Goal: Task Accomplishment & Management: Manage account settings

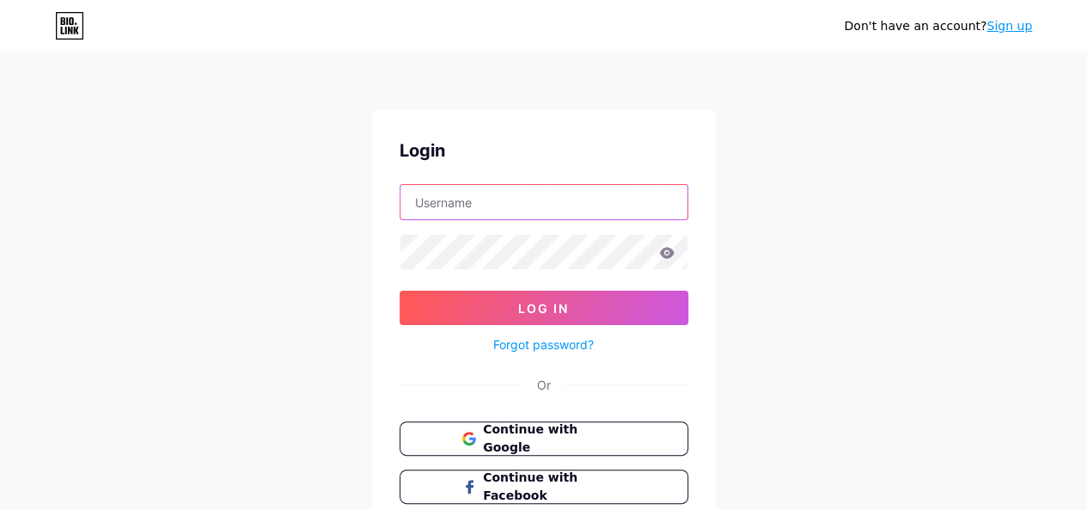
click at [487, 200] on input "text" at bounding box center [544, 202] width 287 height 34
paste input "ladul9314@gmail.com"
type input "ladul9314@gmail.com"
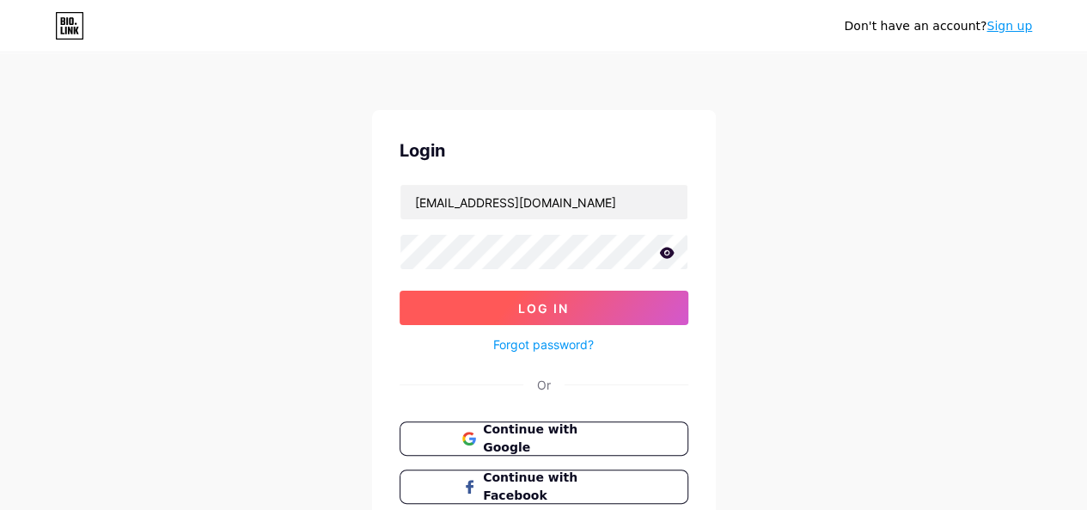
click at [482, 307] on button "Log In" at bounding box center [544, 308] width 289 height 34
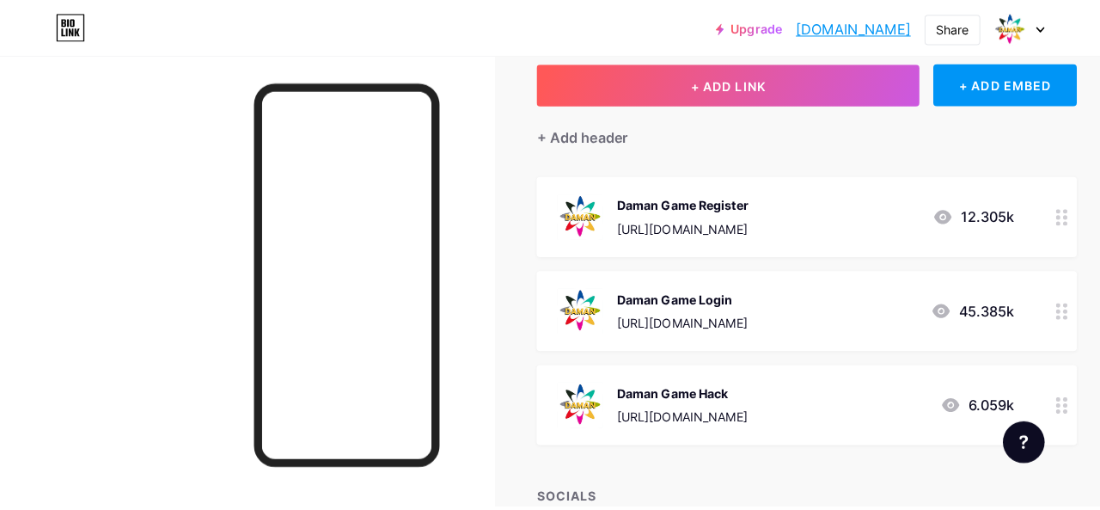
scroll to position [91, 0]
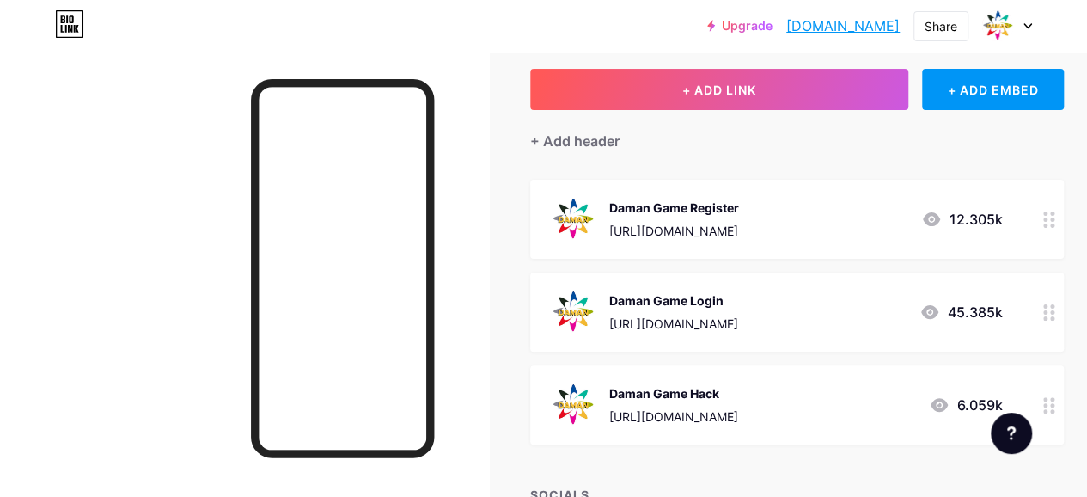
click at [657, 225] on div "[URL][DOMAIN_NAME]" at bounding box center [674, 231] width 130 height 18
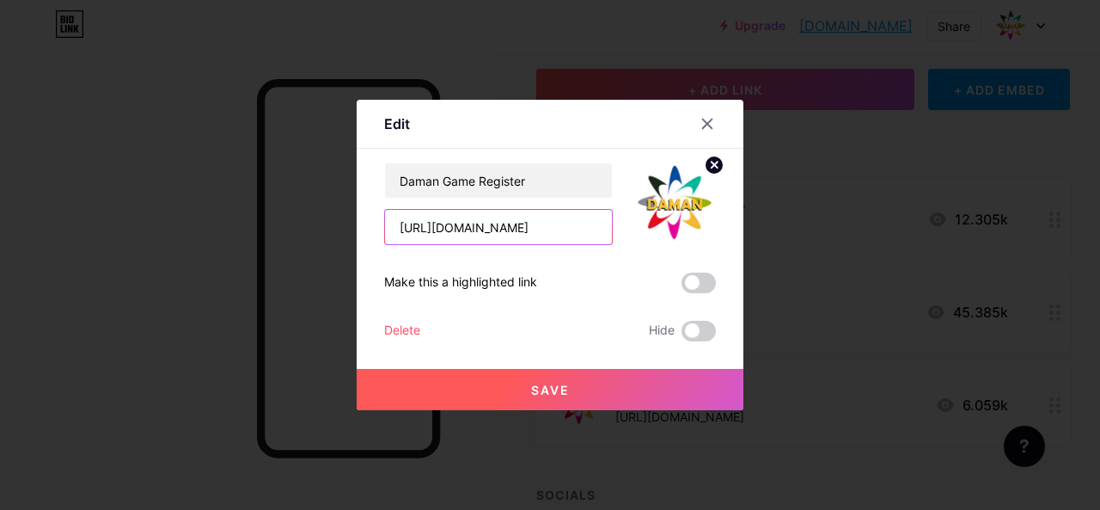
click at [533, 229] on input "[URL][DOMAIN_NAME]" at bounding box center [498, 227] width 227 height 34
paste input "[DOMAIN_NAME][URL]"
type input "[URL][DOMAIN_NAME]"
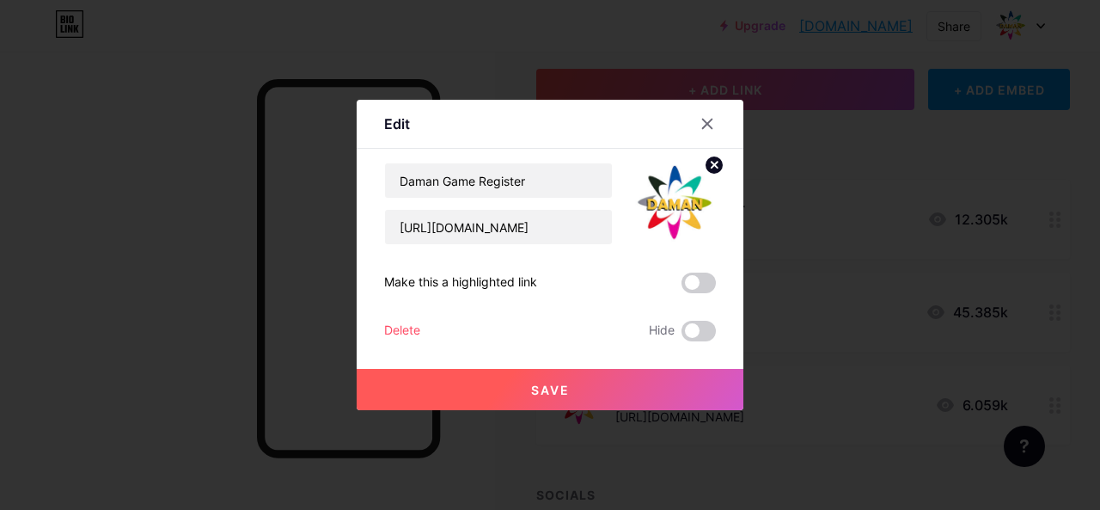
click at [693, 283] on span at bounding box center [699, 282] width 34 height 21
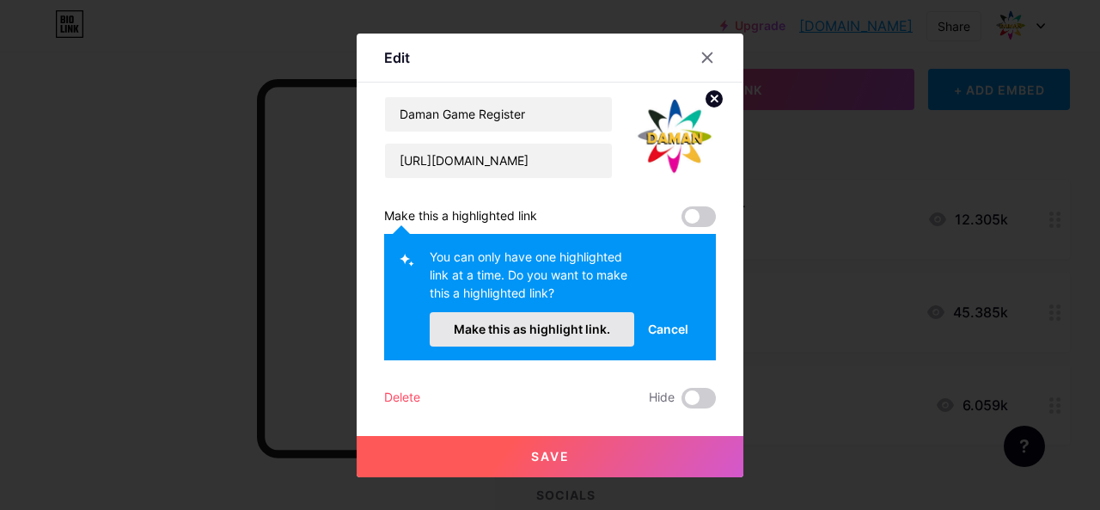
click at [602, 323] on span "Make this as highlight link." at bounding box center [532, 328] width 156 height 15
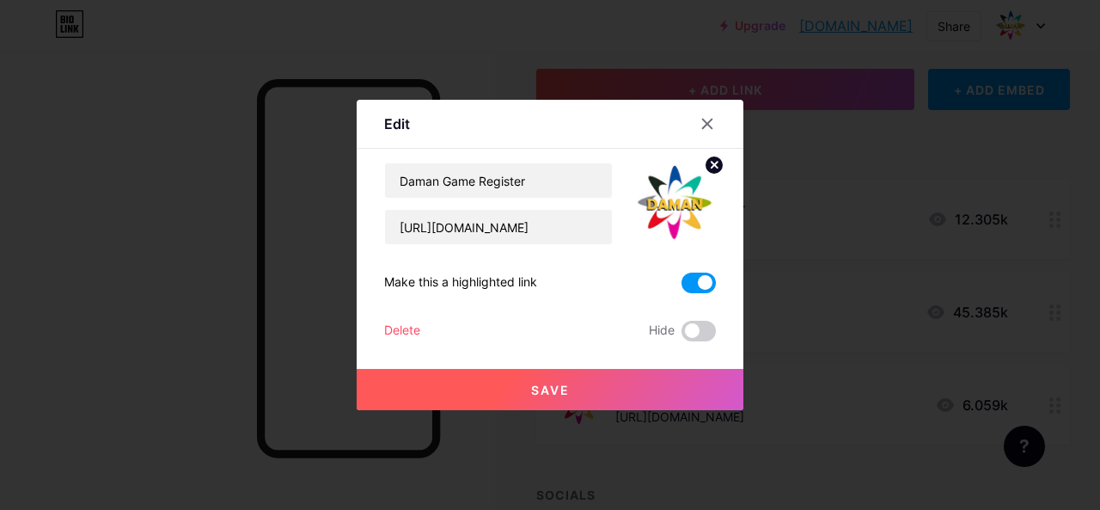
click at [567, 386] on button "Save" at bounding box center [550, 389] width 387 height 41
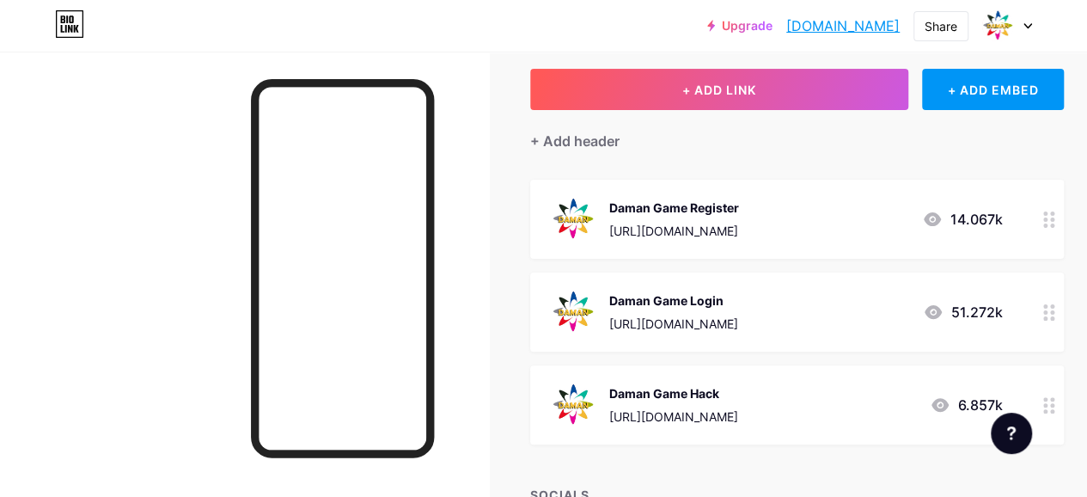
click at [703, 324] on div "[URL][DOMAIN_NAME]" at bounding box center [673, 324] width 129 height 18
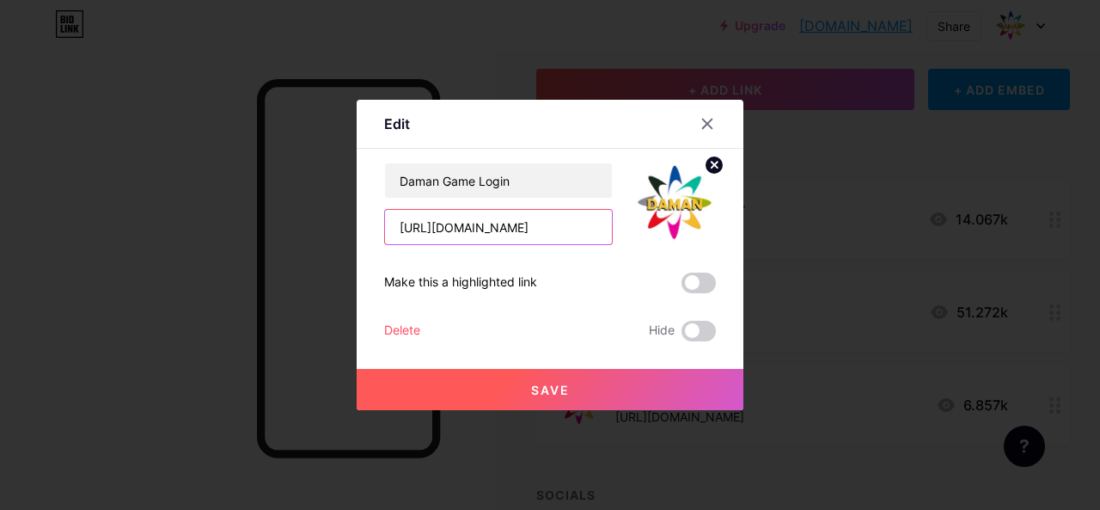
click at [502, 224] on input "[URL][DOMAIN_NAME]" at bounding box center [498, 227] width 227 height 34
paste input "[DOMAIN_NAME][URL]"
type input "[URL][DOMAIN_NAME]"
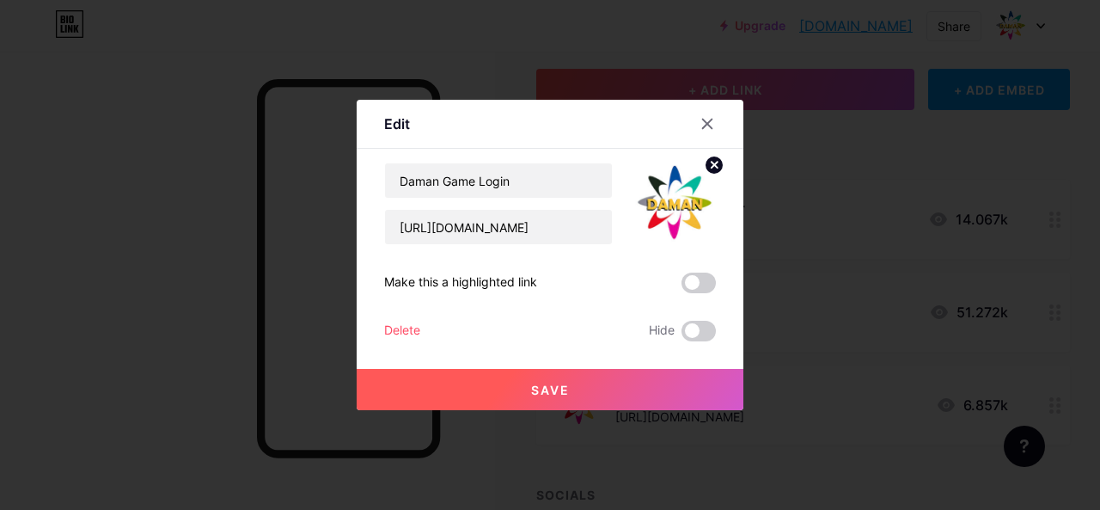
click at [688, 277] on span at bounding box center [699, 282] width 34 height 21
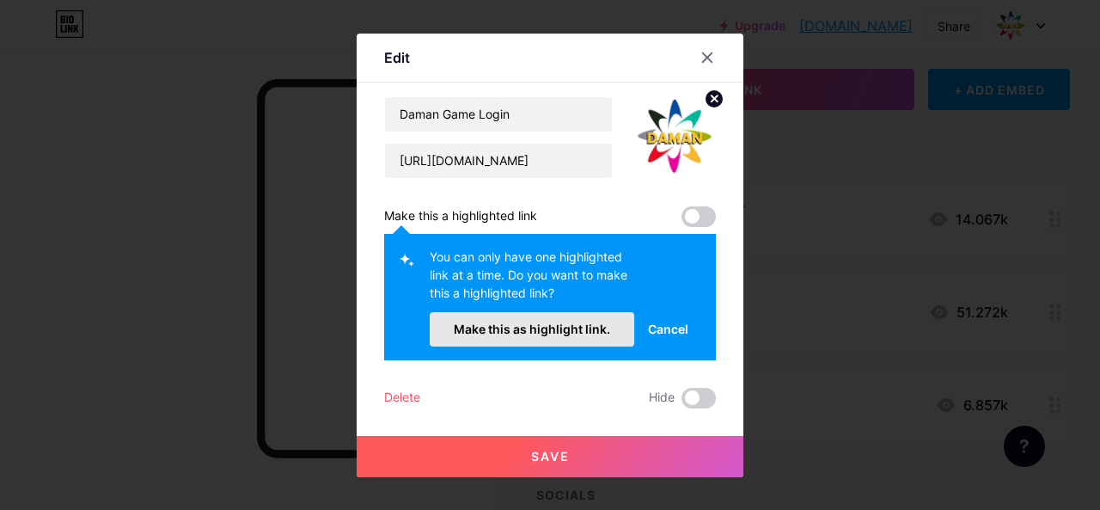
click at [581, 326] on span "Make this as highlight link." at bounding box center [532, 328] width 156 height 15
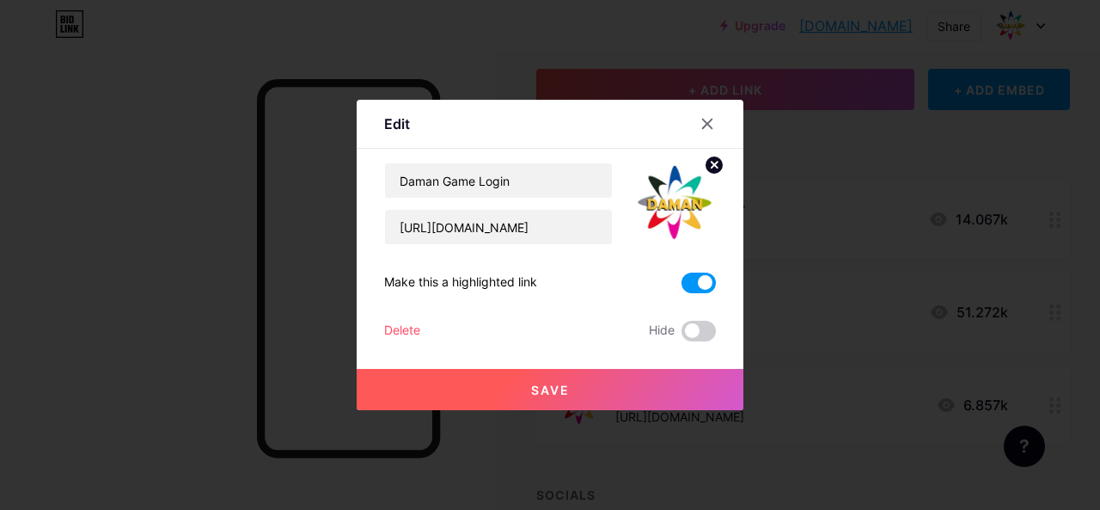
click at [554, 383] on span "Save" at bounding box center [550, 389] width 39 height 15
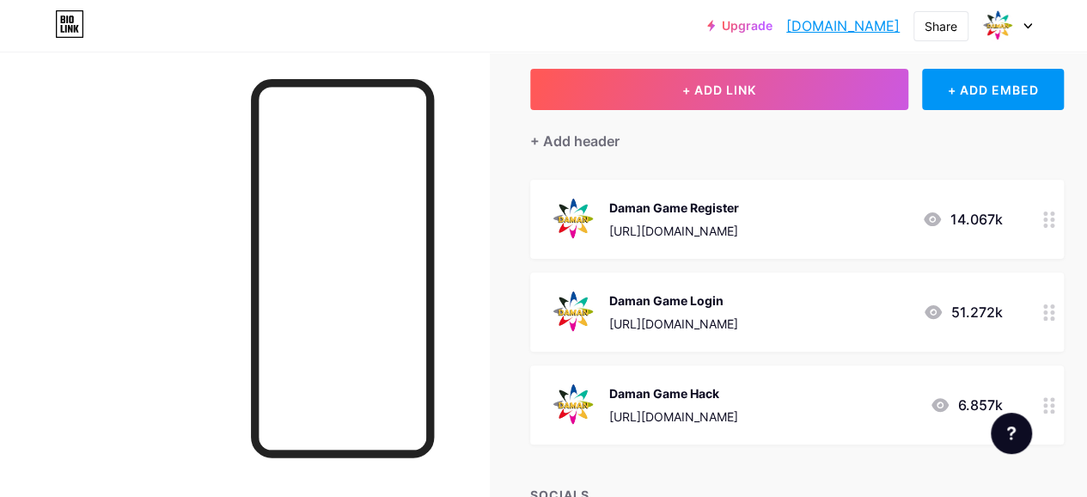
click at [695, 407] on div "[URL][DOMAIN_NAME]" at bounding box center [673, 416] width 129 height 18
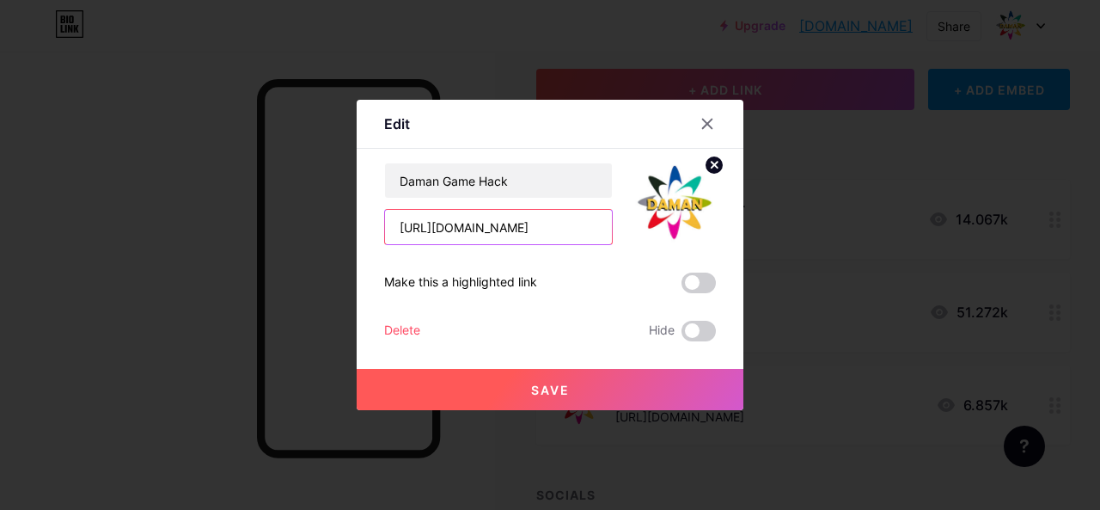
click at [511, 231] on input "[URL][DOMAIN_NAME]" at bounding box center [498, 227] width 227 height 34
paste input "[DOMAIN_NAME][URL]"
type input "[URL][DOMAIN_NAME]"
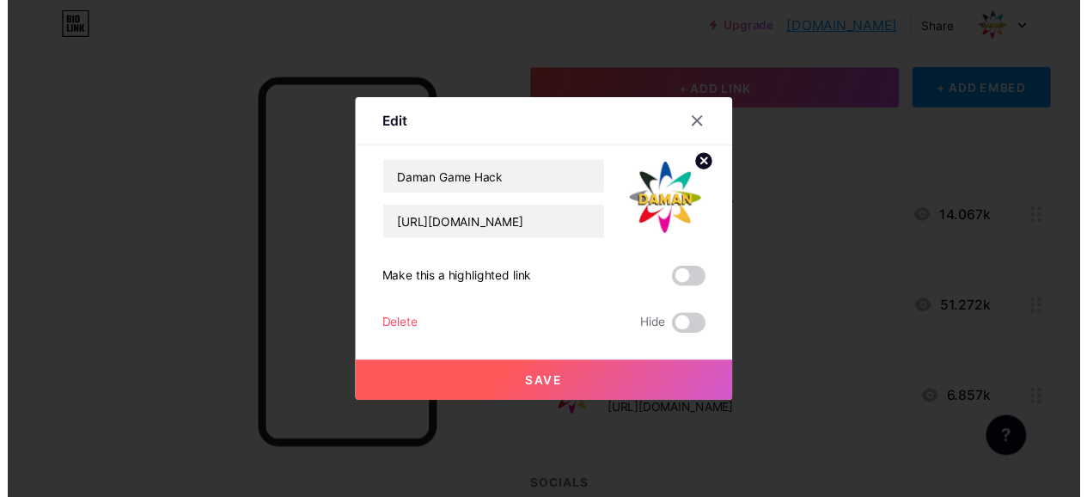
scroll to position [0, 0]
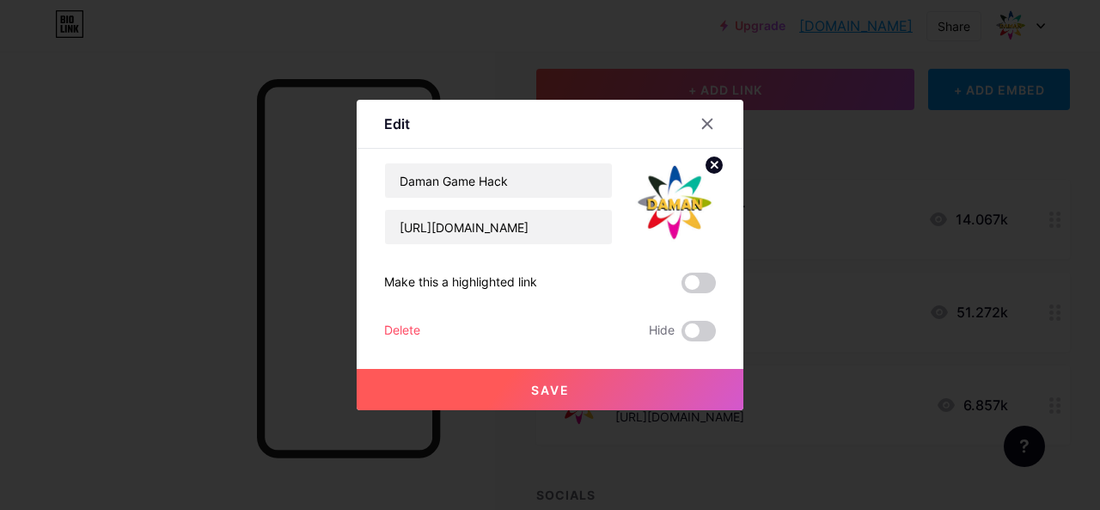
click at [686, 283] on span at bounding box center [699, 282] width 34 height 21
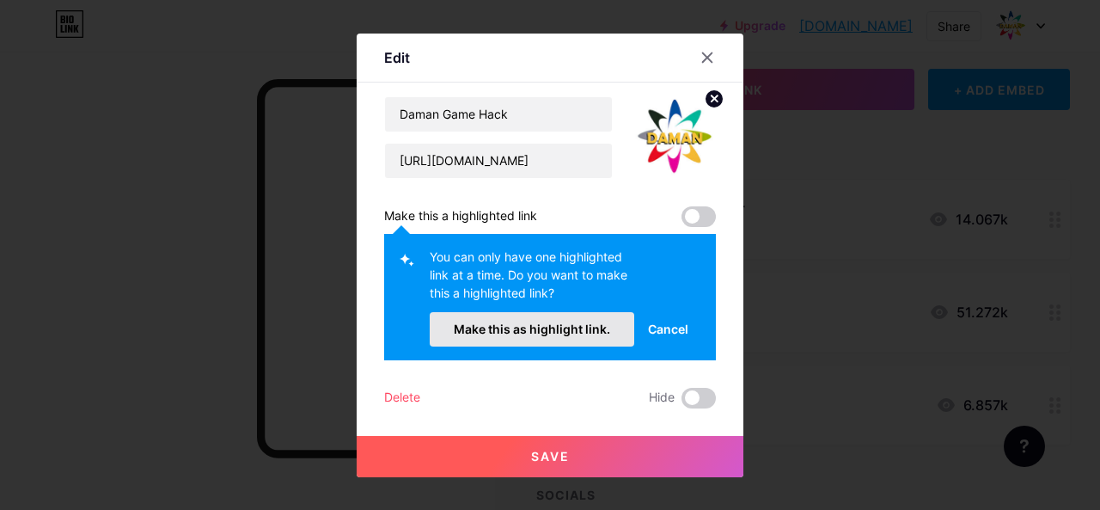
click at [578, 331] on span "Make this as highlight link." at bounding box center [532, 328] width 156 height 15
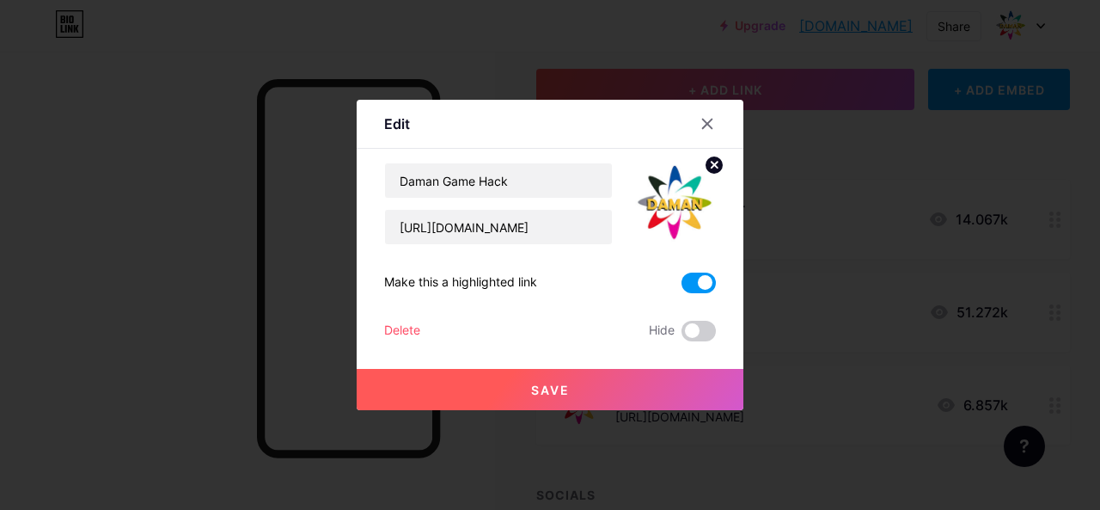
click at [560, 388] on span "Save" at bounding box center [550, 389] width 39 height 15
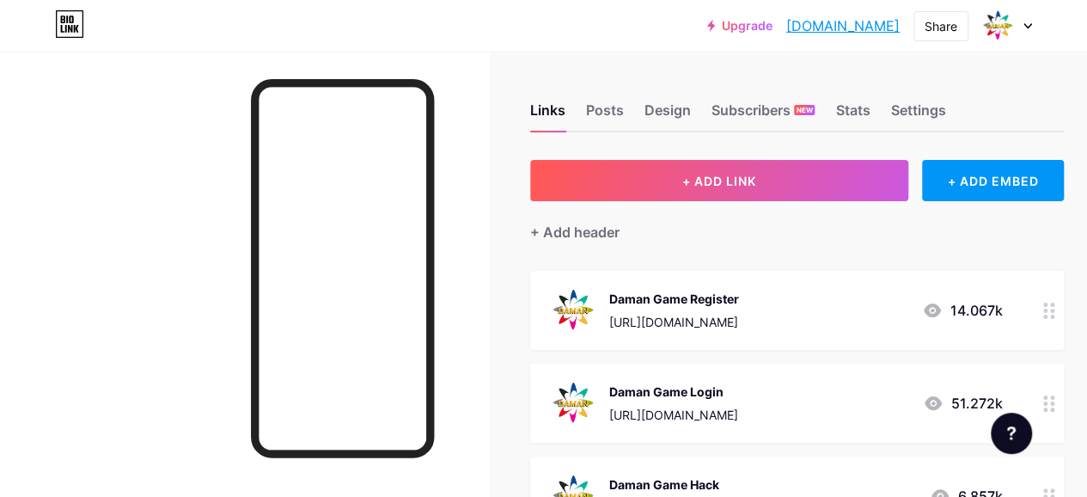
click at [1024, 25] on icon at bounding box center [1028, 26] width 9 height 6
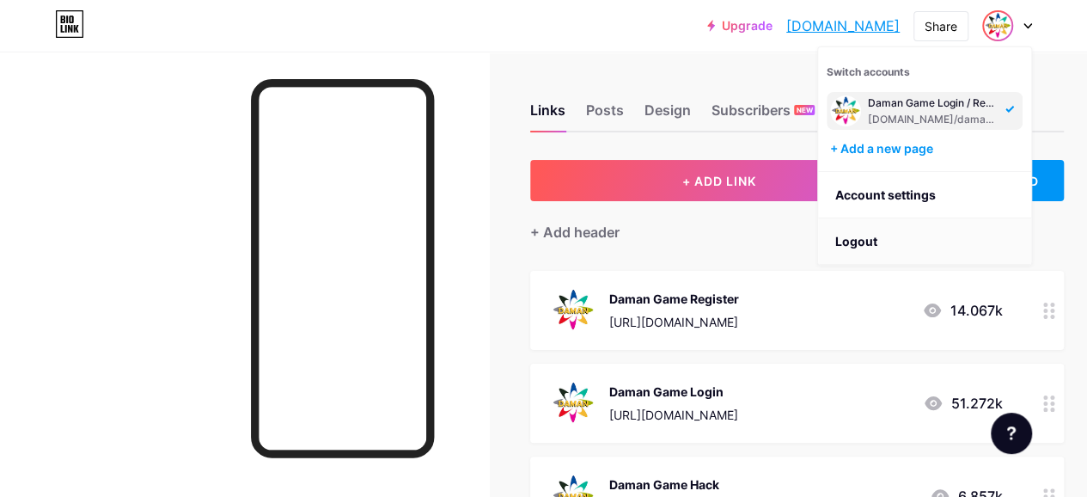
click at [861, 235] on li "Logout" at bounding box center [924, 241] width 213 height 46
